Goal: Obtain resource: Download file/media

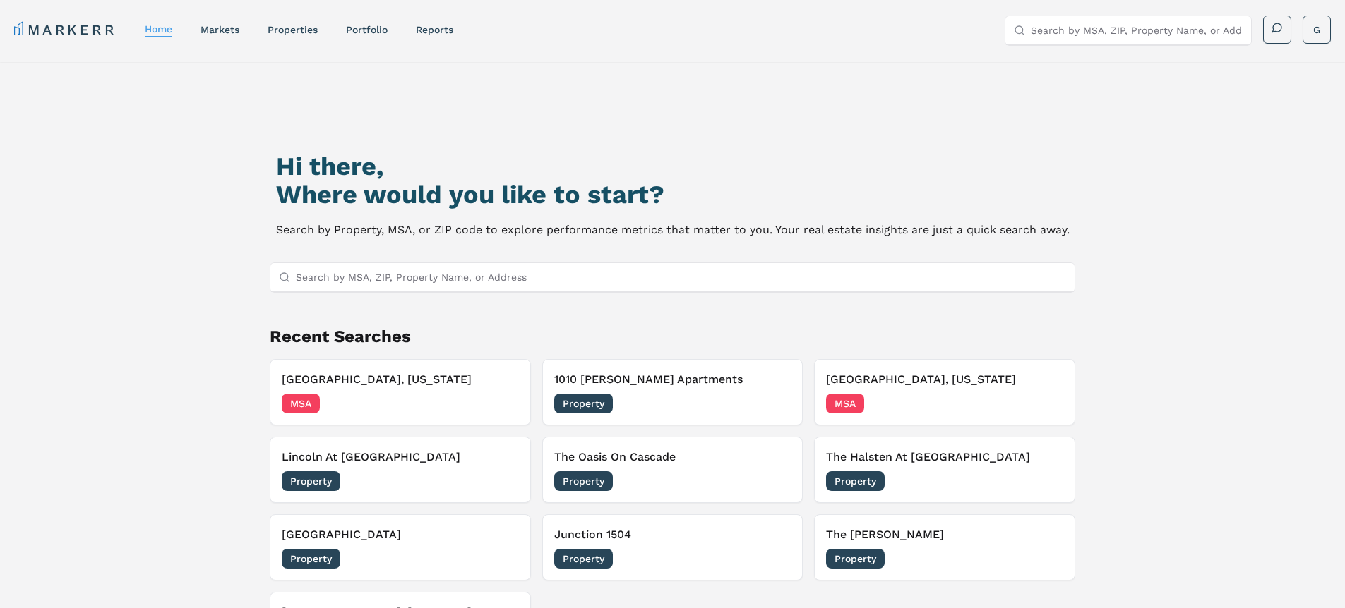
click at [181, 121] on div "Hi there, Where would you like to start? Search by Property, MSA, or ZIP code t…" at bounding box center [672, 377] width 1345 height 631
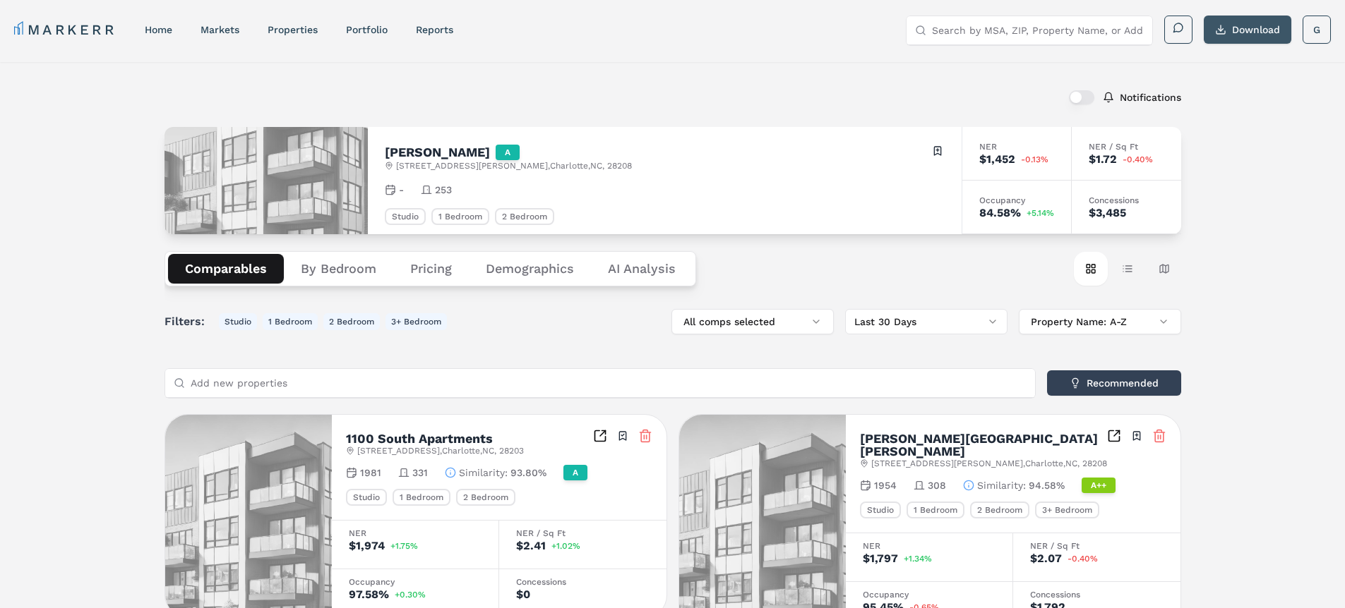
click at [1258, 21] on button "Download" at bounding box center [1248, 30] width 88 height 28
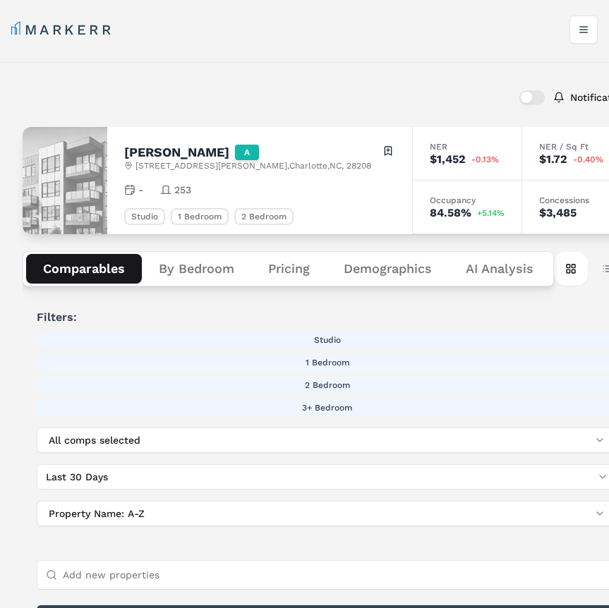
click at [577, 46] on div "MARKERR Toggle menu" at bounding box center [304, 28] width 609 height 56
click at [594, 33] on button "Toggle menu" at bounding box center [584, 30] width 28 height 28
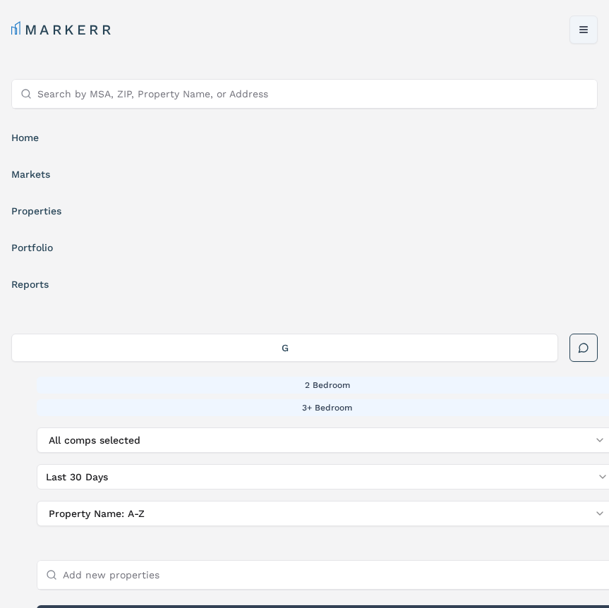
click at [594, 33] on button "Toggle menu" at bounding box center [584, 30] width 28 height 28
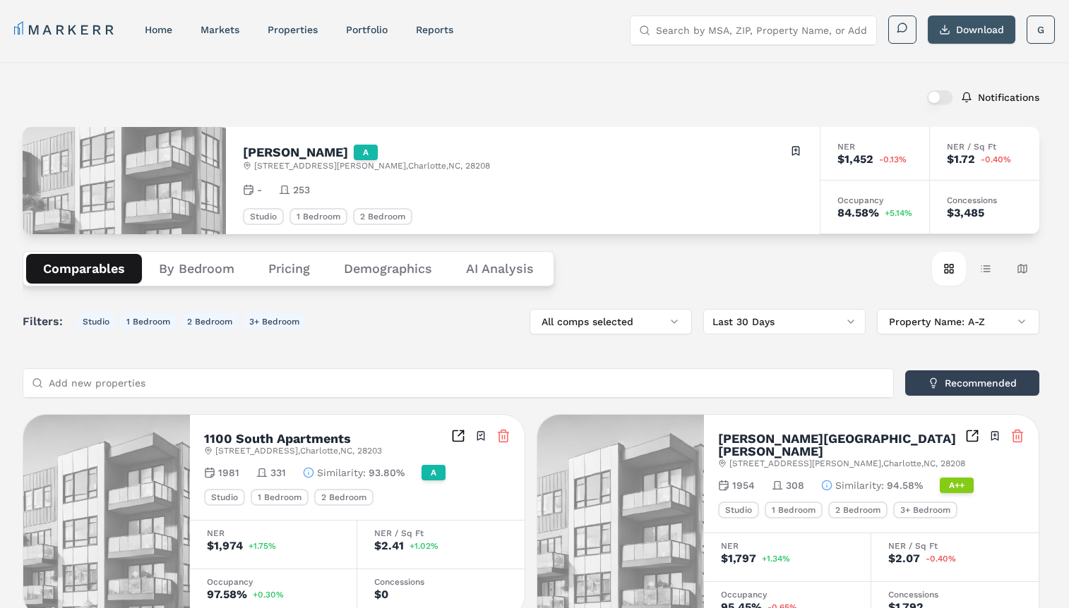
click at [965, 30] on button "Download" at bounding box center [972, 30] width 88 height 28
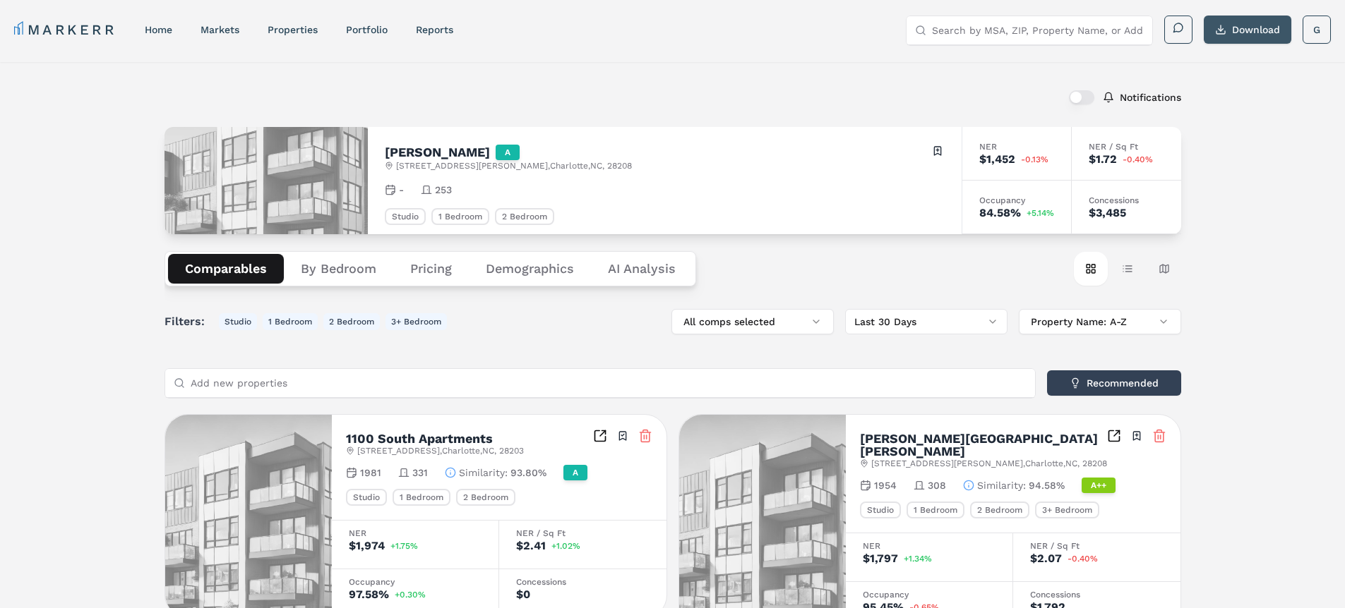
click at [1232, 24] on button "Download" at bounding box center [1248, 30] width 88 height 28
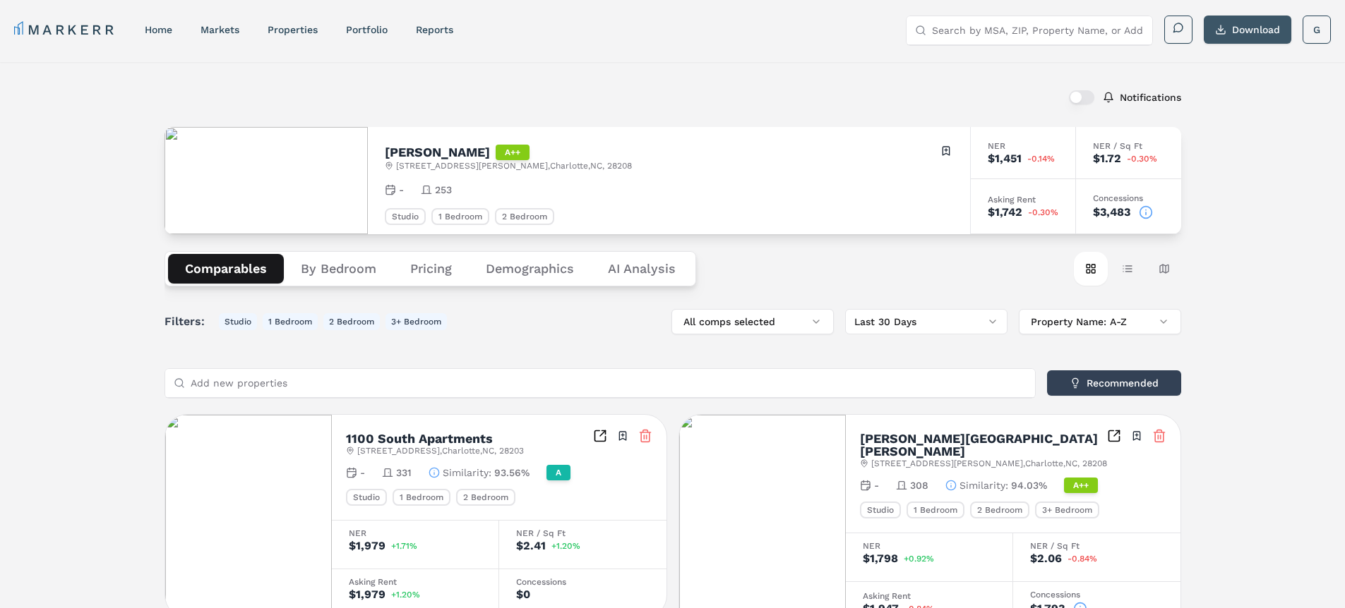
click at [1269, 32] on button "Download" at bounding box center [1248, 30] width 88 height 28
click at [1249, 26] on button "Download" at bounding box center [1248, 30] width 88 height 28
